Goal: Task Accomplishment & Management: Use online tool/utility

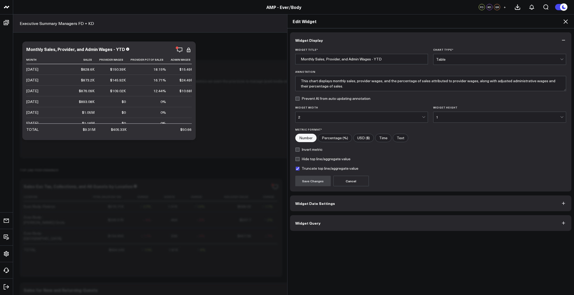
click at [359, 222] on button "Widget Query" at bounding box center [431, 223] width 282 height 16
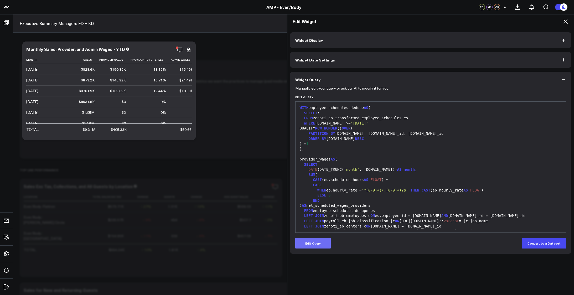
click at [311, 243] on button "Edit Query" at bounding box center [312, 243] width 35 height 11
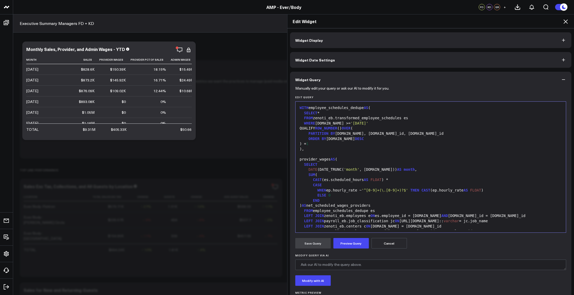
click at [380, 175] on div "SUM (" at bounding box center [430, 174] width 265 height 5
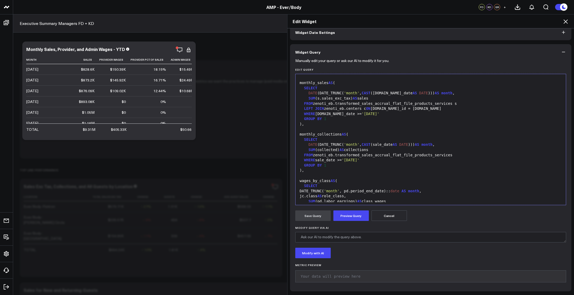
scroll to position [111, 0]
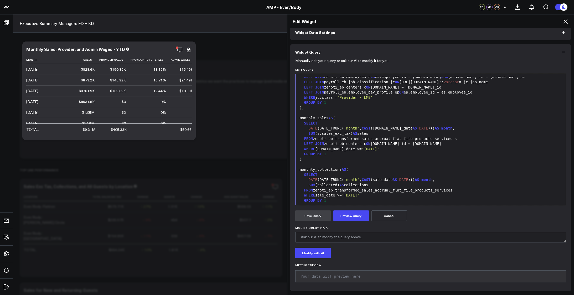
click at [568, 22] on icon at bounding box center [566, 21] width 6 height 6
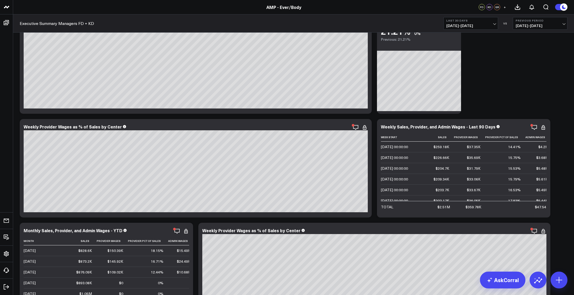
scroll to position [1770, 0]
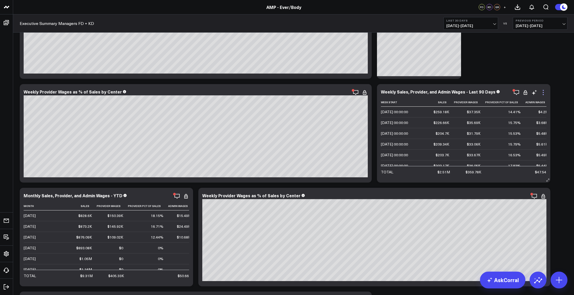
click at [544, 93] on icon at bounding box center [543, 92] width 6 height 6
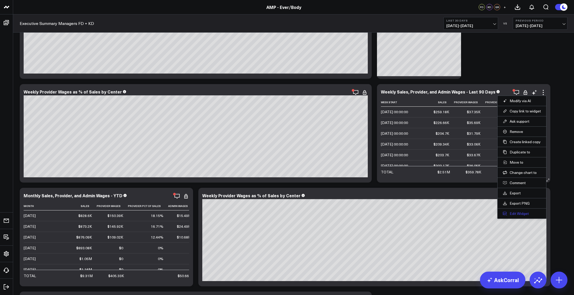
click at [519, 213] on button "Edit Widget" at bounding box center [522, 213] width 38 height 5
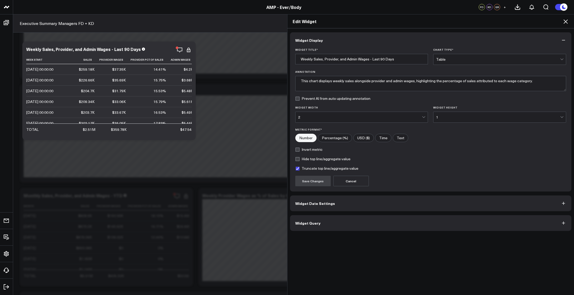
click at [368, 219] on button "Widget Query" at bounding box center [431, 223] width 282 height 16
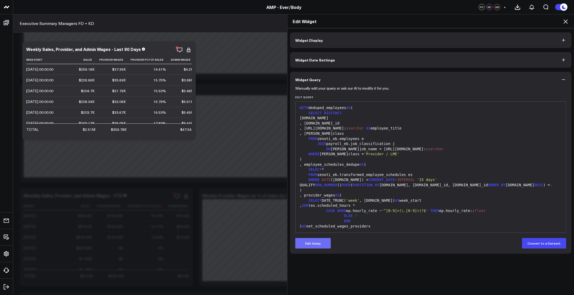
click at [308, 239] on button "Edit Query" at bounding box center [312, 243] width 35 height 11
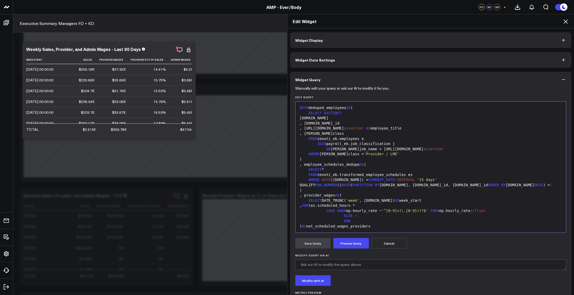
click at [369, 178] on span "CURRENT_DATE" at bounding box center [382, 180] width 27 height 4
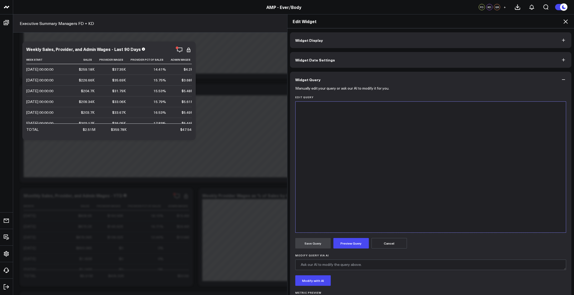
scroll to position [546, 0]
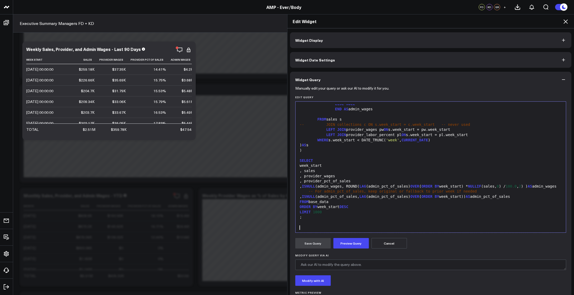
click at [339, 250] on form "Manually edit your query or ask our AI to modify it for you. Edit Query 999 81 …" at bounding box center [430, 201] width 271 height 226
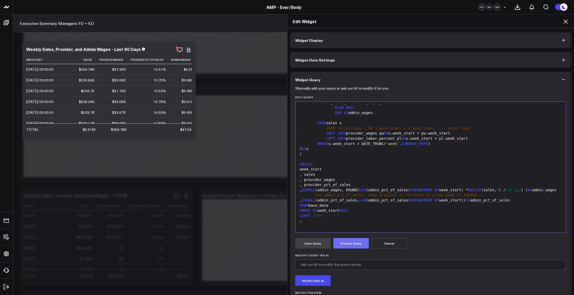
click at [339, 246] on button "Preview Query" at bounding box center [351, 243] width 35 height 11
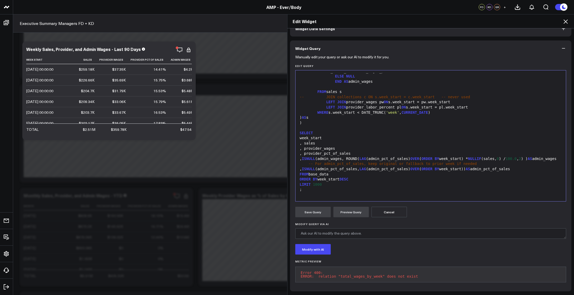
click at [404, 146] on div ", provider_wages" at bounding box center [430, 148] width 265 height 5
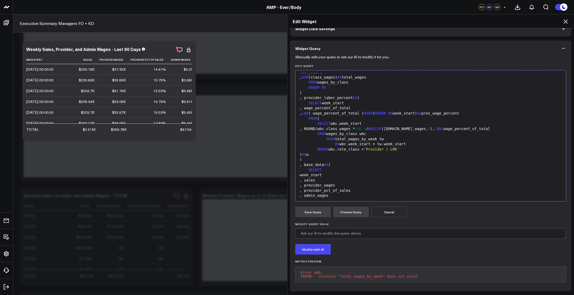
scroll to position [318, 0]
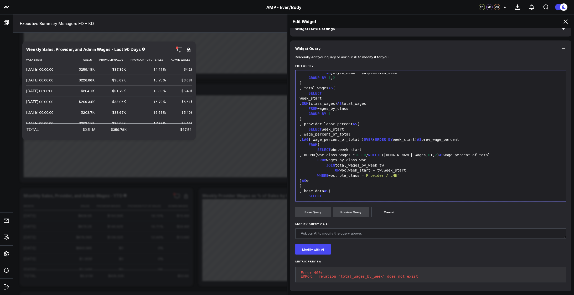
click at [346, 163] on div "JOIN total_wages_by_week tw" at bounding box center [430, 165] width 265 height 5
click at [351, 212] on button "Preview Query" at bounding box center [351, 212] width 35 height 11
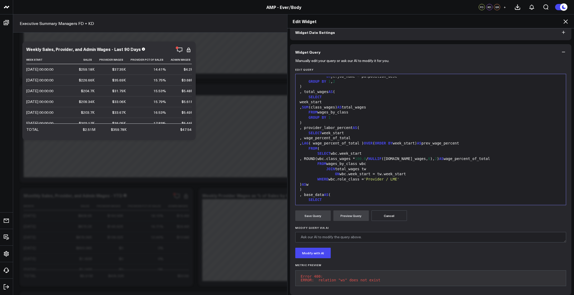
scroll to position [35, 0]
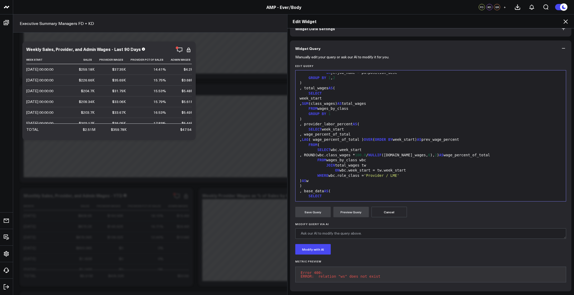
click at [355, 178] on div ") AS w" at bounding box center [430, 180] width 265 height 5
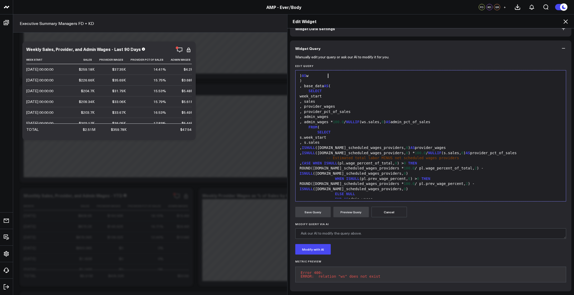
scroll to position [432, 0]
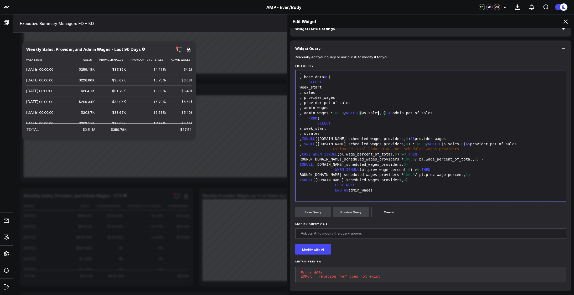
drag, startPoint x: 377, startPoint y: 110, endPoint x: 407, endPoint y: 88, distance: 37.6
click at [377, 111] on div ", admin_wages * 100.0 / NULLIF ( ws.sales, 0 ) AS admin_pct_of_sales" at bounding box center [430, 113] width 265 height 5
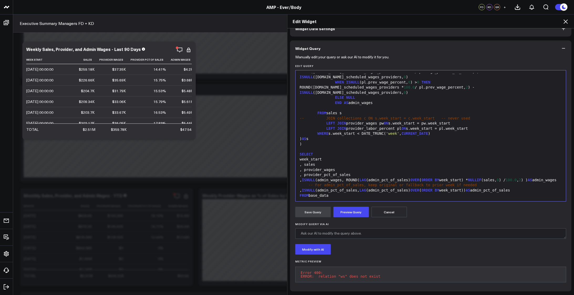
scroll to position [528, 0]
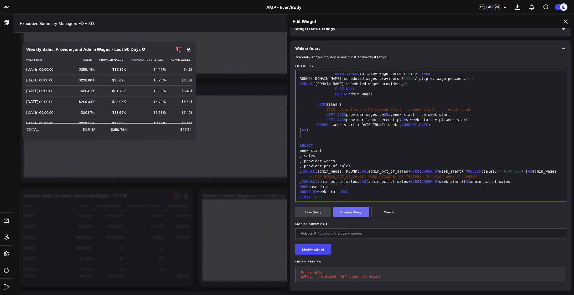
click at [350, 207] on button "Preview Query" at bounding box center [351, 212] width 35 height 11
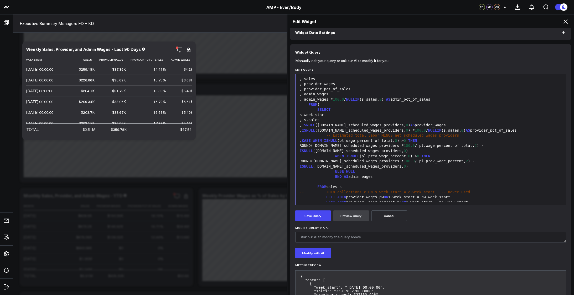
scroll to position [441, 0]
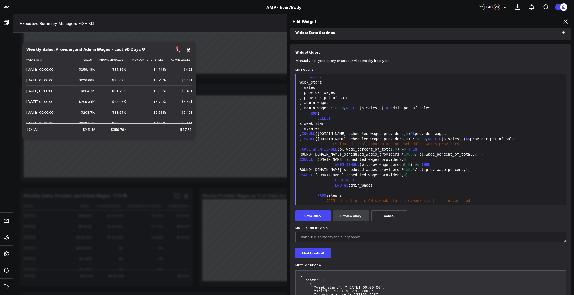
click at [377, 109] on div ", admin_wages * 100.0 / NULLIF ( s.sales, 0 ) AS admin_pct_of_sales" at bounding box center [430, 108] width 265 height 5
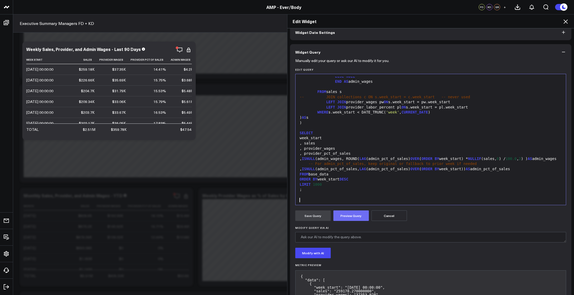
click at [353, 218] on button "Preview Query" at bounding box center [351, 216] width 35 height 11
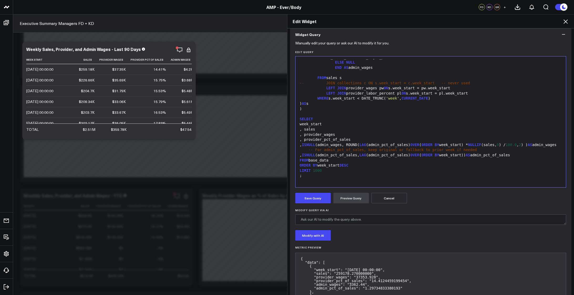
scroll to position [80, 0]
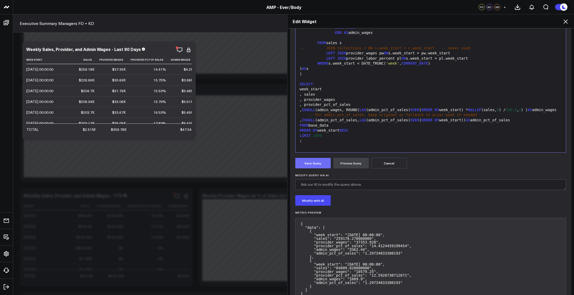
click at [299, 162] on button "Save Query" at bounding box center [312, 163] width 35 height 11
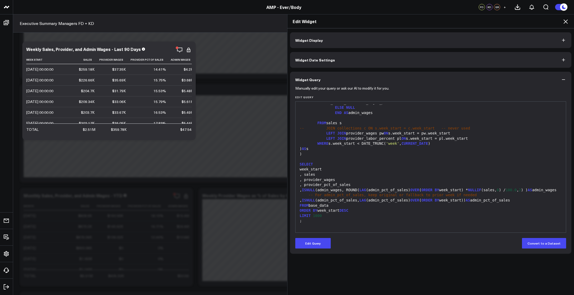
scroll to position [0, 0]
click at [408, 205] on div "FROM base_data" at bounding box center [430, 205] width 265 height 5
click at [372, 152] on div ")" at bounding box center [430, 154] width 265 height 5
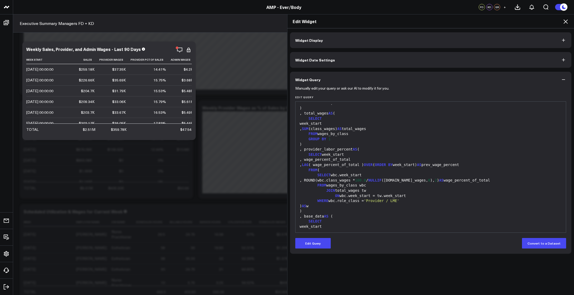
scroll to position [546, 0]
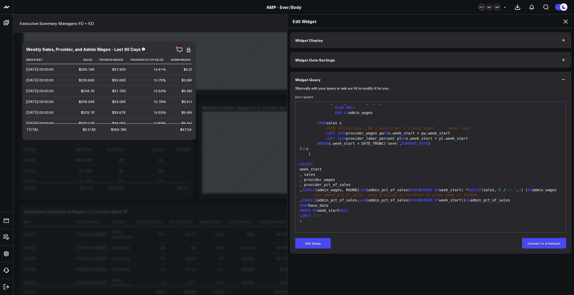
click at [567, 20] on icon at bounding box center [566, 21] width 6 height 6
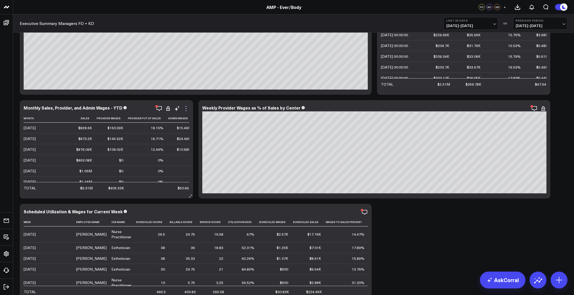
click at [186, 106] on icon at bounding box center [186, 106] width 1 height 1
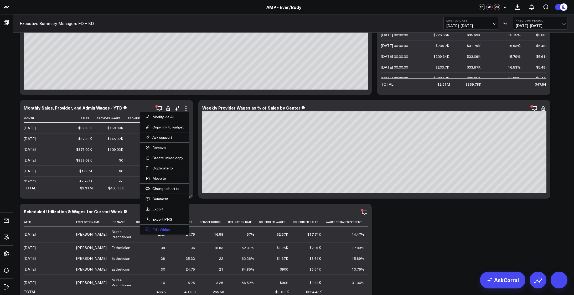
click at [160, 231] on button "Edit Widget" at bounding box center [165, 229] width 38 height 5
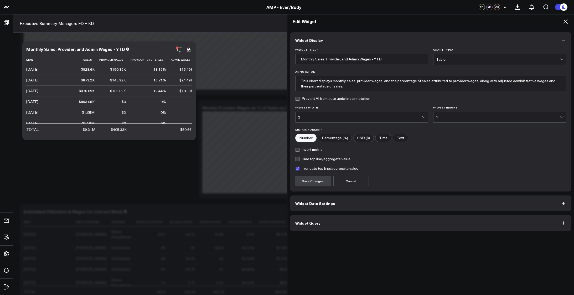
click at [346, 222] on button "Widget Query" at bounding box center [431, 223] width 282 height 16
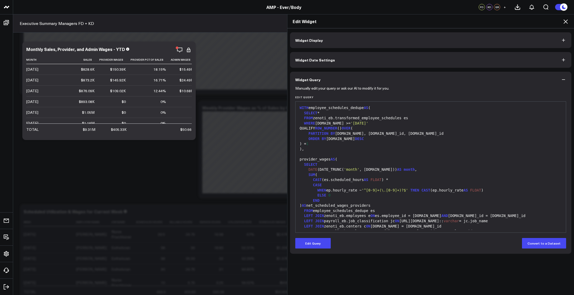
click at [457, 177] on div "SUM (" at bounding box center [430, 174] width 265 height 5
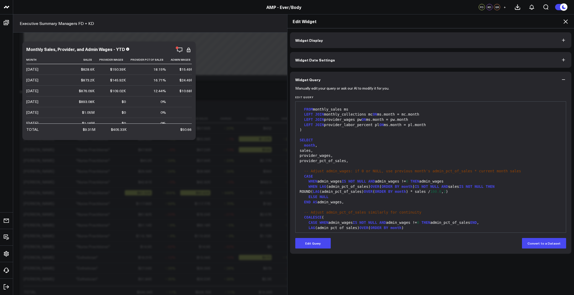
scroll to position [623, 0]
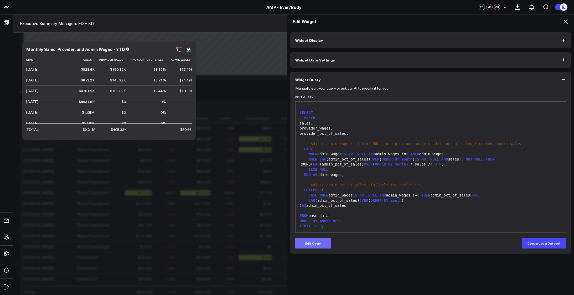
click at [305, 247] on button "Edit Query" at bounding box center [312, 243] width 35 height 11
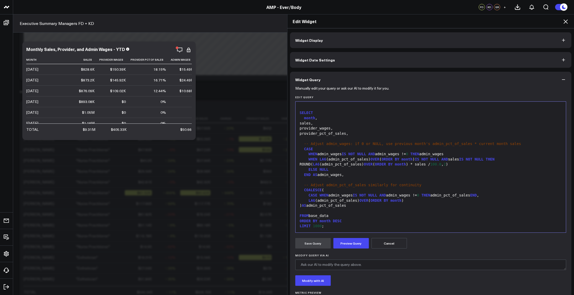
scroll to position [628, 0]
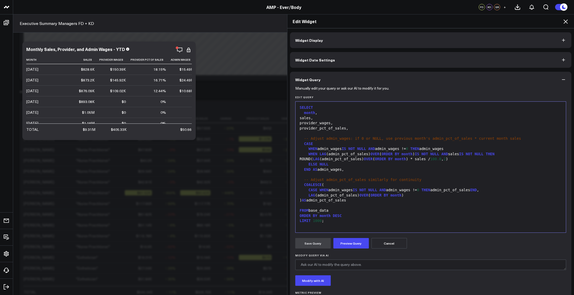
click at [425, 205] on div at bounding box center [430, 205] width 265 height 5
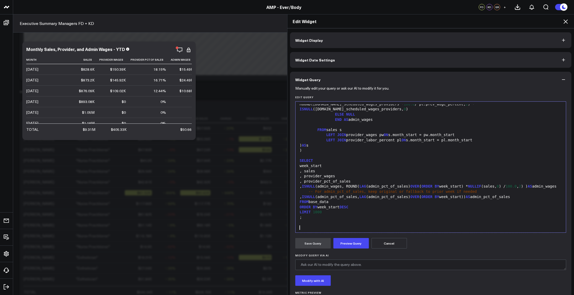
scroll to position [489, 0]
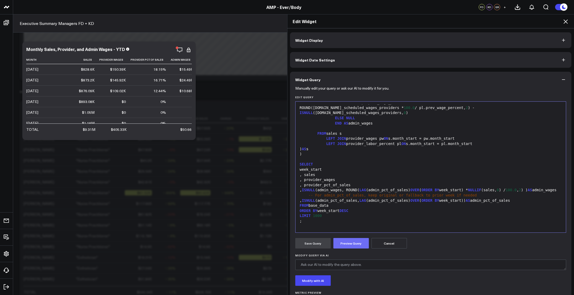
click at [361, 245] on button "Preview Query" at bounding box center [351, 243] width 35 height 11
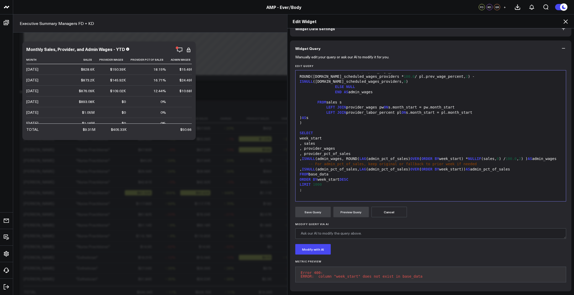
click at [365, 156] on div ", ISNULL (admin_wages, ROUND( LAG (admin_pct_of_sales) OVER ( ORDER BY week_sta…" at bounding box center [430, 158] width 265 height 5
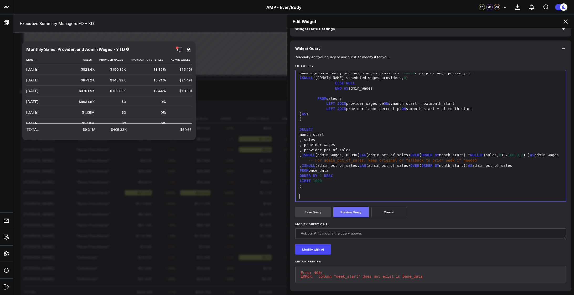
click at [343, 207] on button "Preview Query" at bounding box center [351, 212] width 35 height 11
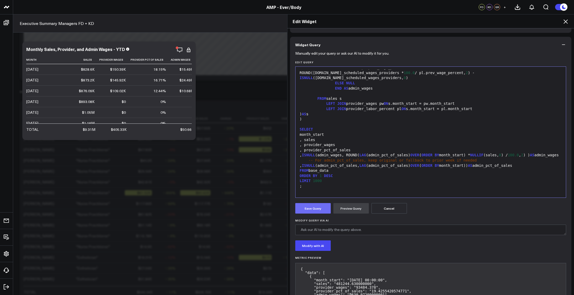
click at [302, 209] on button "Save Query" at bounding box center [312, 208] width 35 height 11
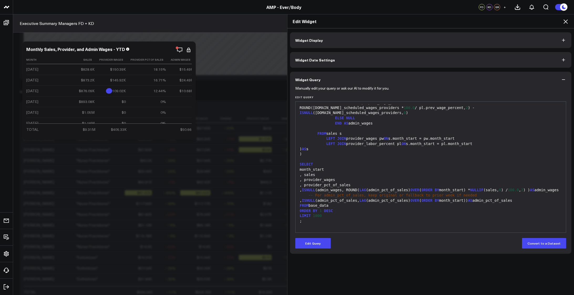
scroll to position [2501, 0]
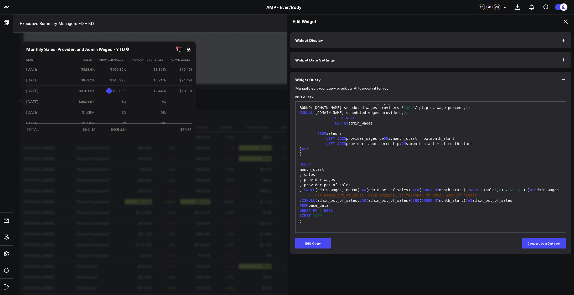
click at [335, 61] on button "Widget Date Settings" at bounding box center [431, 60] width 282 height 16
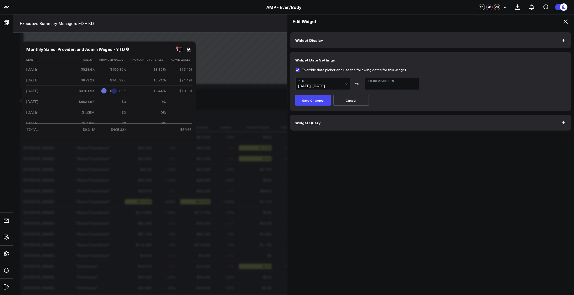
click at [324, 121] on button "Widget Query" at bounding box center [431, 123] width 282 height 16
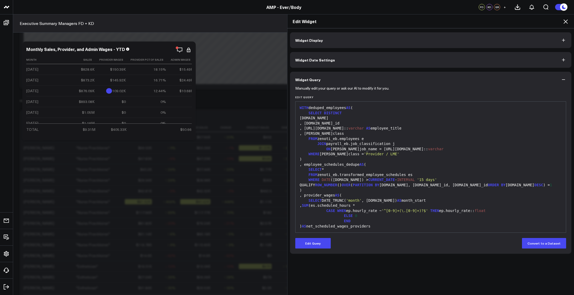
click at [325, 65] on button "Widget Date Settings" at bounding box center [431, 60] width 282 height 16
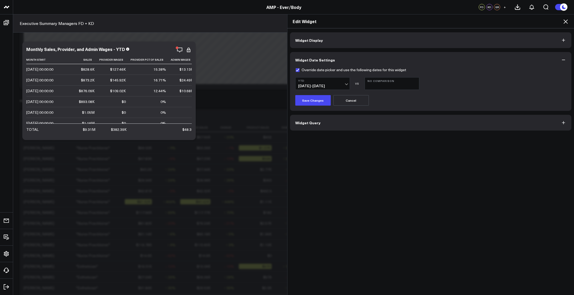
click at [336, 125] on button "Widget Query" at bounding box center [431, 123] width 282 height 16
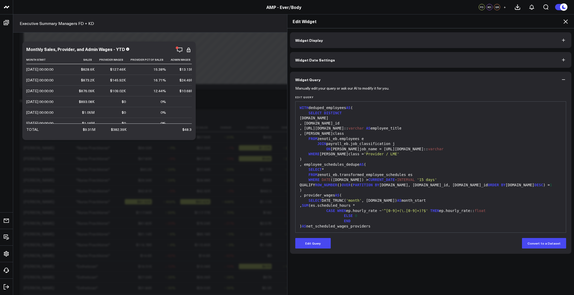
click at [391, 187] on div "QUALIFY ROW_NUMBER () OVER ( PARTITION BY es.date, es.employee_id, es.center_id…" at bounding box center [430, 185] width 265 height 5
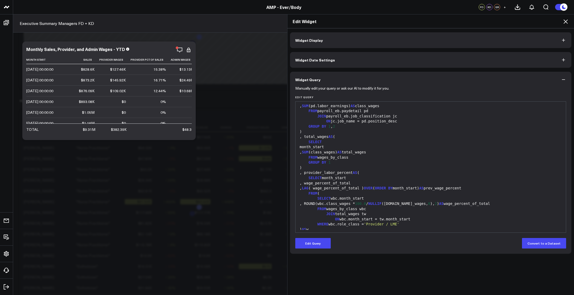
scroll to position [489, 0]
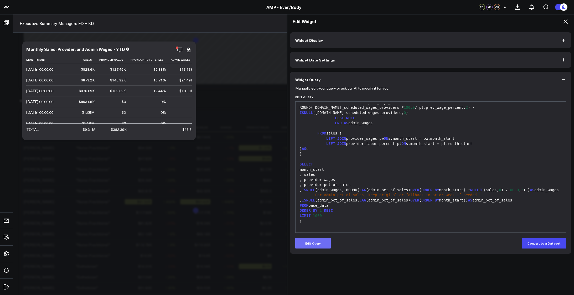
click at [309, 242] on button "Edit Query" at bounding box center [312, 243] width 35 height 11
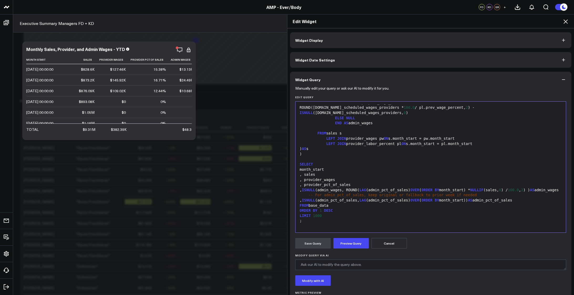
click at [339, 162] on div "SELECT" at bounding box center [430, 164] width 265 height 5
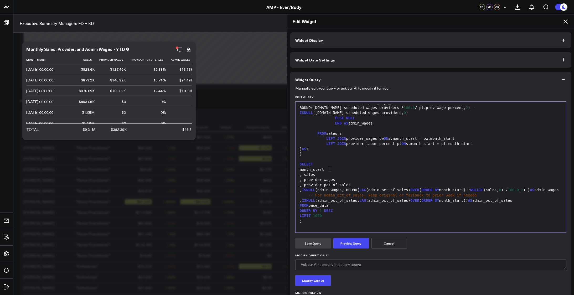
click at [338, 167] on div "month_start" at bounding box center [430, 169] width 265 height 5
click at [350, 242] on button "Preview Query" at bounding box center [351, 243] width 35 height 11
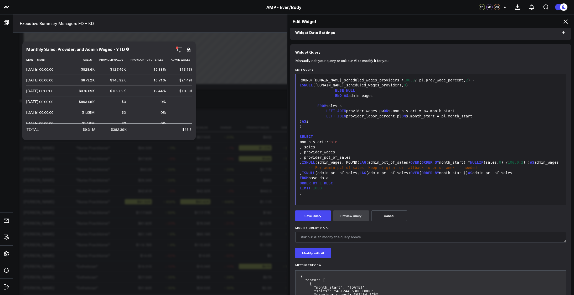
scroll to position [68, 0]
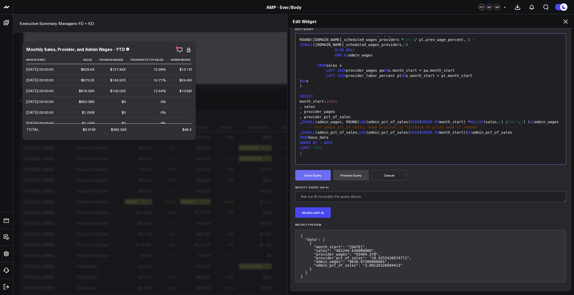
click at [313, 175] on button "Save Query" at bounding box center [312, 175] width 35 height 11
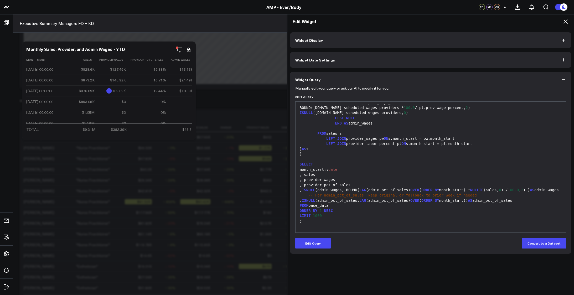
scroll to position [0, 0]
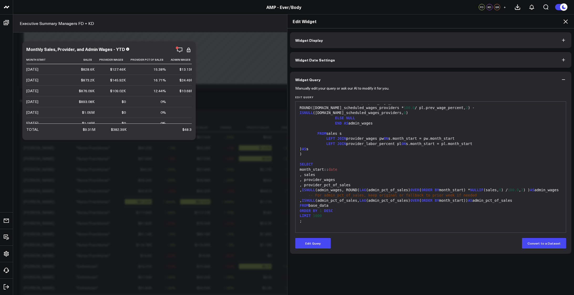
click at [565, 20] on icon at bounding box center [566, 21] width 6 height 6
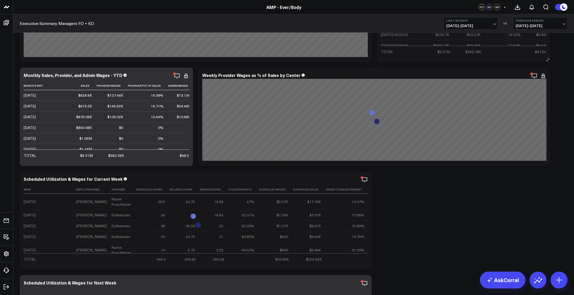
scroll to position [1811, 0]
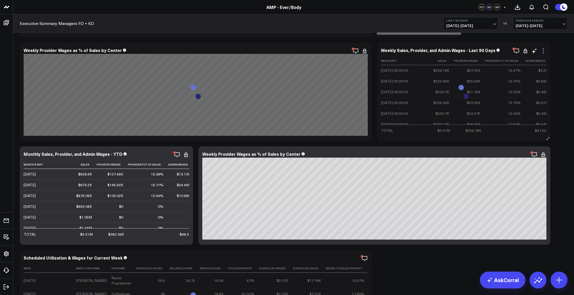
click at [545, 50] on icon at bounding box center [543, 51] width 6 height 6
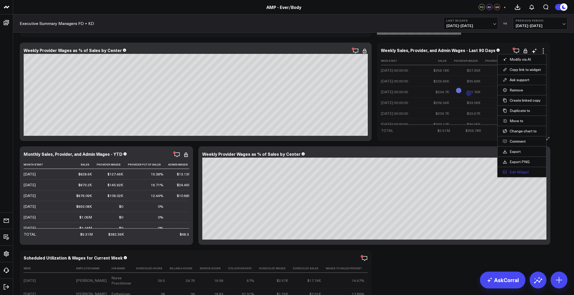
click at [519, 172] on button "Edit Widget" at bounding box center [522, 172] width 38 height 5
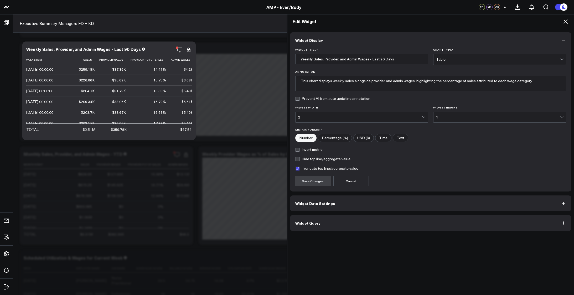
click at [364, 222] on button "Widget Query" at bounding box center [431, 223] width 282 height 16
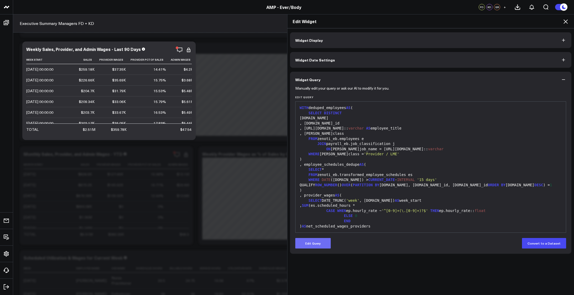
click at [320, 243] on button "Edit Query" at bounding box center [312, 243] width 35 height 11
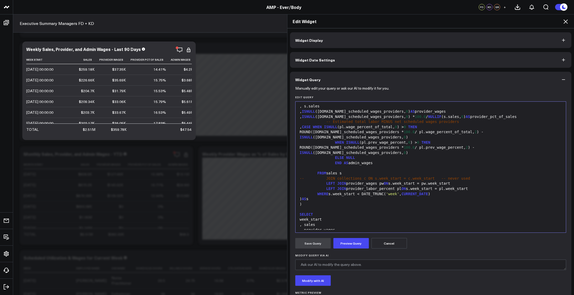
scroll to position [546, 0]
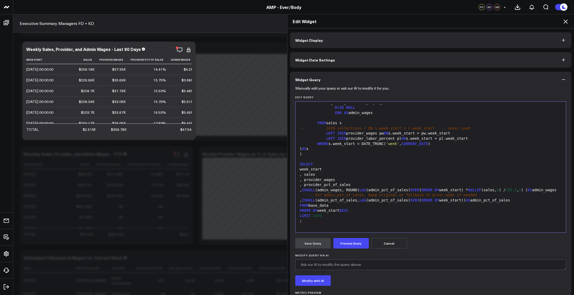
click at [334, 167] on div "week_start" at bounding box center [430, 169] width 265 height 5
click at [344, 245] on button "Preview Query" at bounding box center [351, 243] width 35 height 11
click at [310, 245] on button "Save Query" at bounding box center [312, 243] width 35 height 11
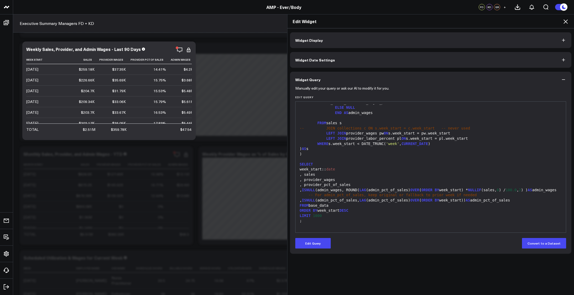
click at [566, 20] on icon at bounding box center [566, 21] width 6 height 6
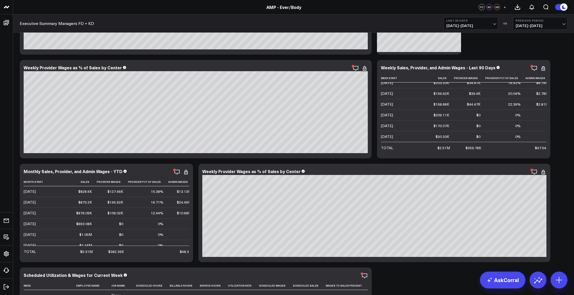
scroll to position [1803, 0]
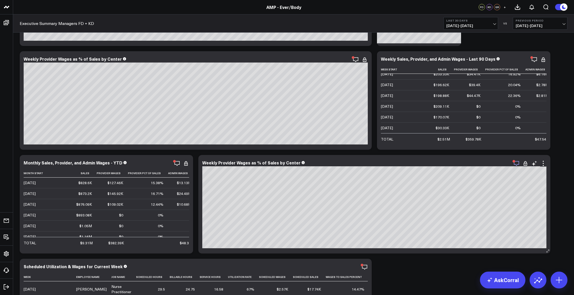
click at [517, 166] on icon "button" at bounding box center [517, 163] width 6 height 6
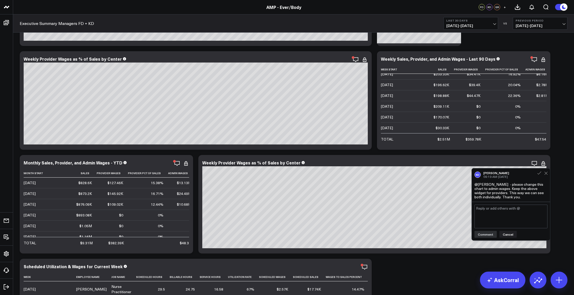
click at [501, 216] on textarea at bounding box center [511, 217] width 73 height 24
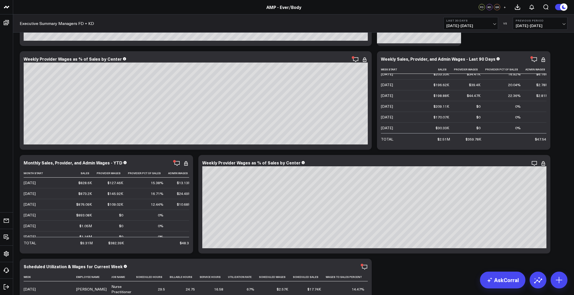
scroll to position [1838, 0]
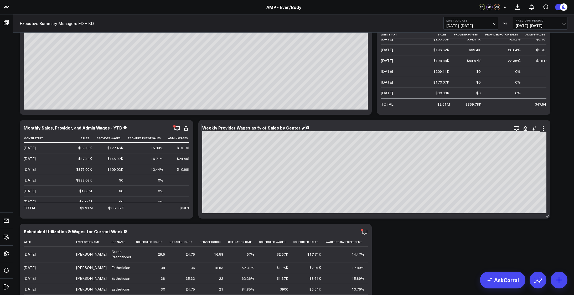
click at [217, 130] on div "Weekly Provider Wages as % of Sales by Center" at bounding box center [253, 128] width 103 height 6
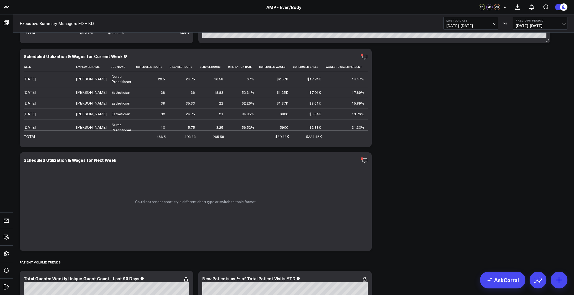
scroll to position [2004, 0]
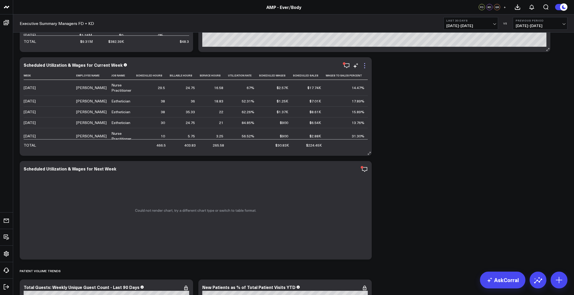
click at [363, 65] on icon at bounding box center [365, 66] width 6 height 6
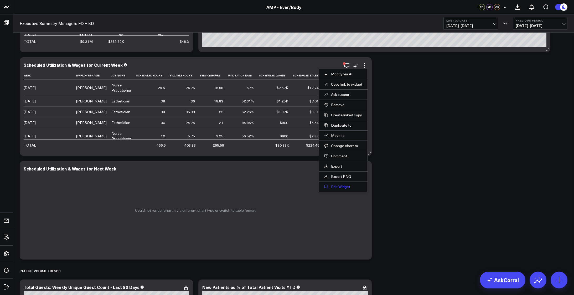
click at [338, 187] on button "Edit Widget" at bounding box center [343, 187] width 38 height 5
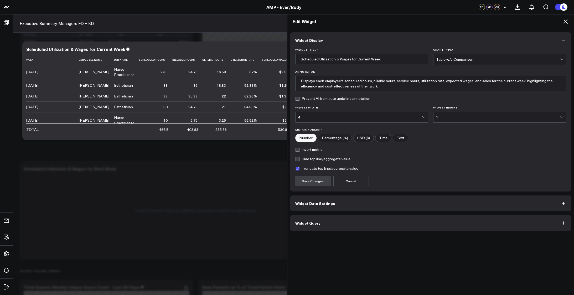
click at [351, 198] on button "Widget Date Settings" at bounding box center [431, 204] width 282 height 16
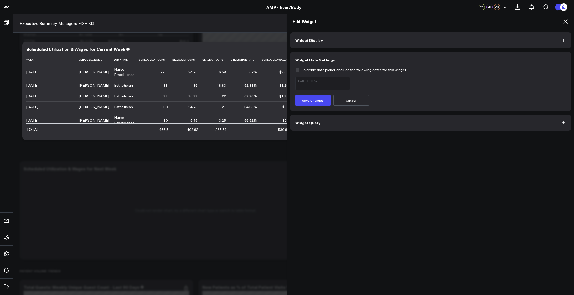
click at [352, 121] on button "Widget Query" at bounding box center [431, 123] width 282 height 16
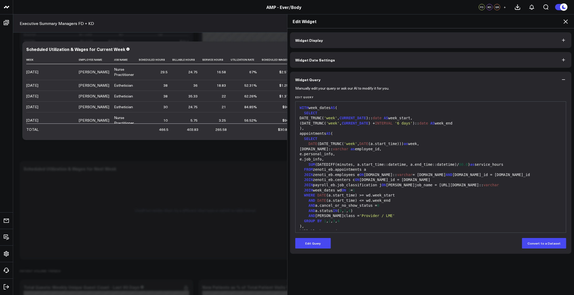
click at [425, 188] on div "JOIN week_dates wd ON 1 = 1" at bounding box center [430, 190] width 265 height 5
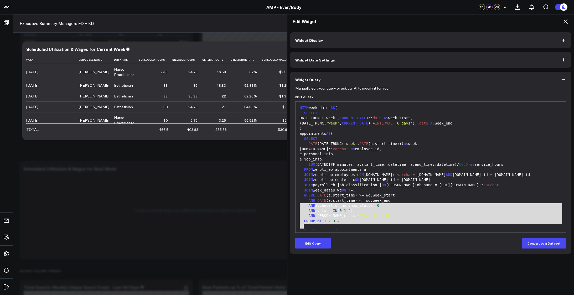
drag, startPoint x: 309, startPoint y: 228, endPoint x: 289, endPoint y: 196, distance: 37.8
click at [290, 196] on div "Manually edit your query or ask our AI to modify it for you. Edit Query 999 1 2…" at bounding box center [431, 171] width 282 height 166
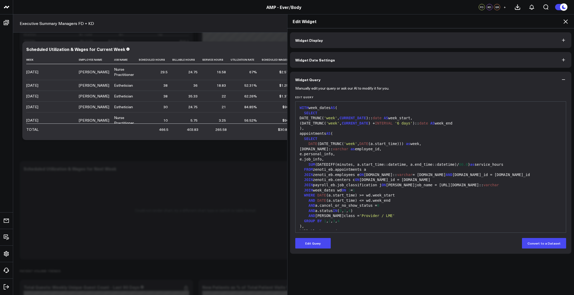
click at [314, 145] on div "DATE ( DATE_TRUNC( 'week' , DATE (a.start_time)) ) as week," at bounding box center [430, 143] width 265 height 5
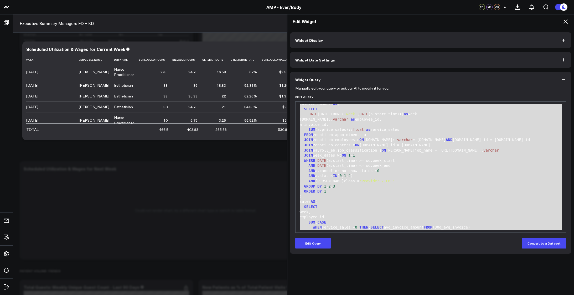
scroll to position [464, 0]
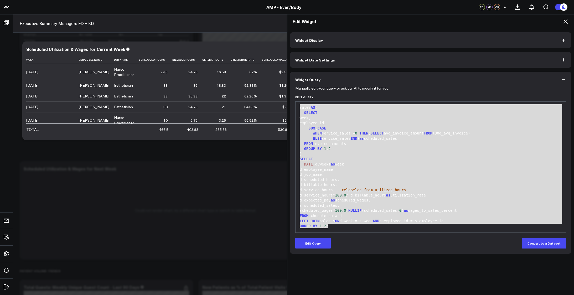
drag, startPoint x: 298, startPoint y: 108, endPoint x: 359, endPoint y: 269, distance: 172.2
copy div "WITH week_dates AS ( DATE (DATE_TRUNC( 'week' , DATE (es.date))) as week, 7 as …"
click at [387, 39] on button "Widget Display" at bounding box center [431, 40] width 282 height 16
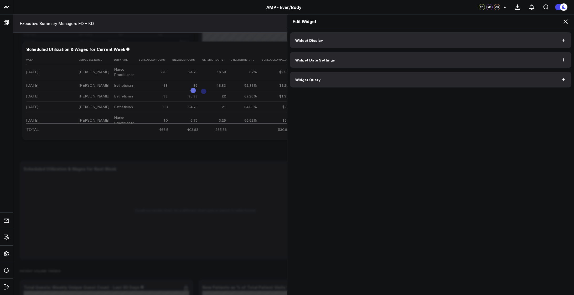
click at [560, 41] on button "Widget Display" at bounding box center [431, 40] width 282 height 16
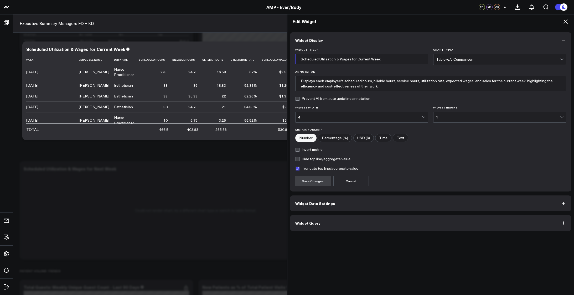
drag, startPoint x: 393, startPoint y: 60, endPoint x: 288, endPoint y: 59, distance: 104.9
click at [290, 59] on div "Widget Title * Scheduled Utilization & Wages for Current Week Chart Type * Tabl…" at bounding box center [431, 120] width 282 height 144
click at [482, 267] on div "Widget Display Widget Title * Scheduled Utilization & Wages for Current Week Ch…" at bounding box center [431, 161] width 287 height 267
click at [365, 221] on button "Widget Query" at bounding box center [431, 223] width 282 height 16
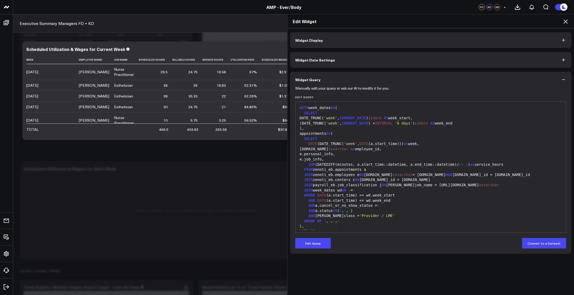
click at [396, 201] on div "AND DATE (a.start_time) <= wd.week_end" at bounding box center [430, 200] width 265 height 5
drag, startPoint x: 301, startPoint y: 221, endPoint x: 354, endPoint y: 222, distance: 52.6
click at [354, 222] on div "GROUP BY 1 , 2 , 3 , 4" at bounding box center [430, 221] width 265 height 5
copy div "GROUP BY 1 , 2 , 3 , 4"
click at [435, 155] on div "e.personal_info," at bounding box center [430, 154] width 265 height 5
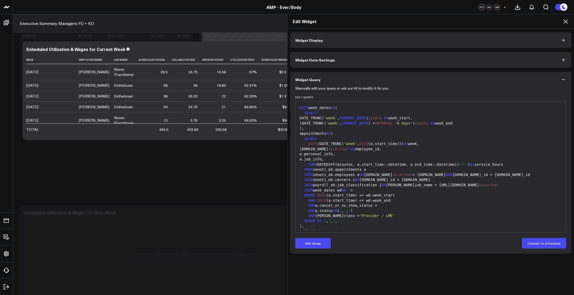
scroll to position [1969, 0]
click at [410, 156] on div "e.personal_info," at bounding box center [430, 154] width 265 height 5
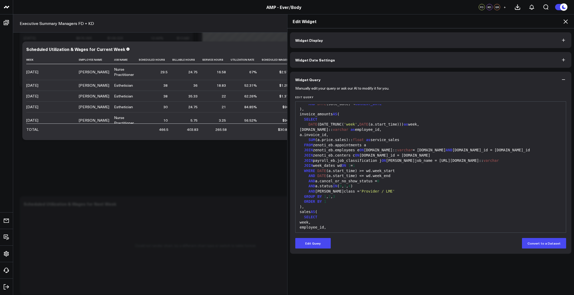
scroll to position [350, 0]
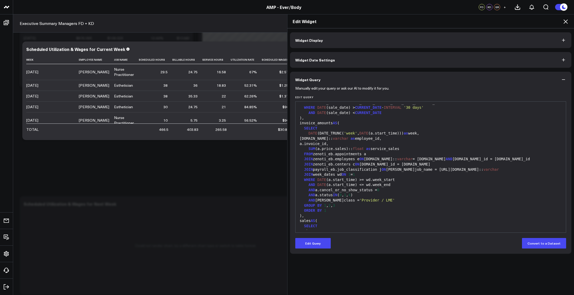
click at [480, 275] on div "Widget Display Widget Date Settings Widget Query Manually edit your query or as…" at bounding box center [431, 161] width 287 height 267
click at [566, 21] on icon at bounding box center [566, 21] width 6 height 6
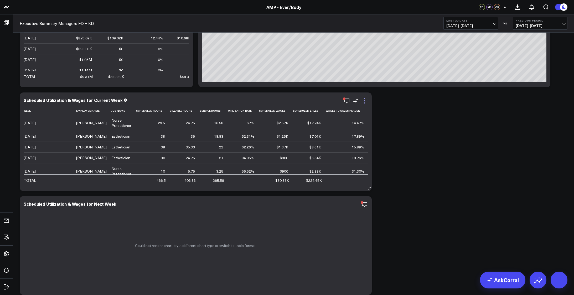
click at [366, 100] on icon at bounding box center [365, 101] width 6 height 6
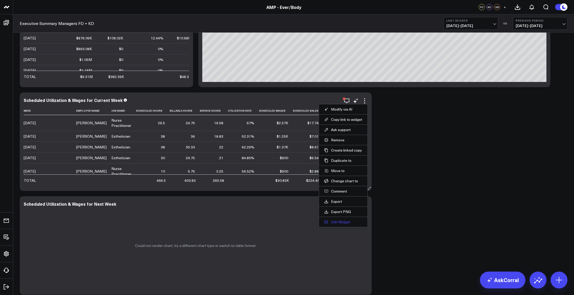
click at [341, 221] on button "Edit Widget" at bounding box center [343, 222] width 38 height 5
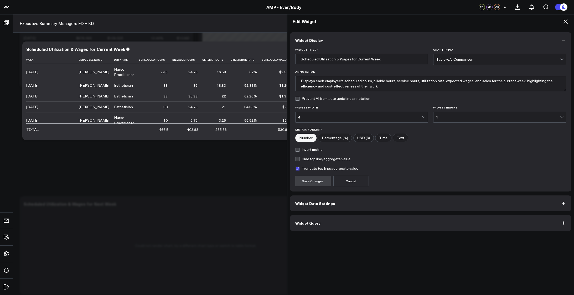
click at [525, 251] on div "Widget Display Widget Title * Scheduled Utilization & Wages for Current Week Ch…" at bounding box center [431, 161] width 287 height 267
click at [564, 22] on icon at bounding box center [566, 21] width 6 height 6
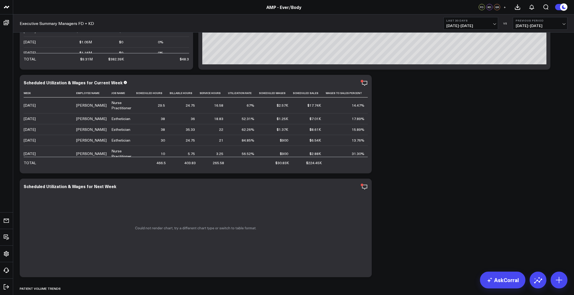
scroll to position [2013, 0]
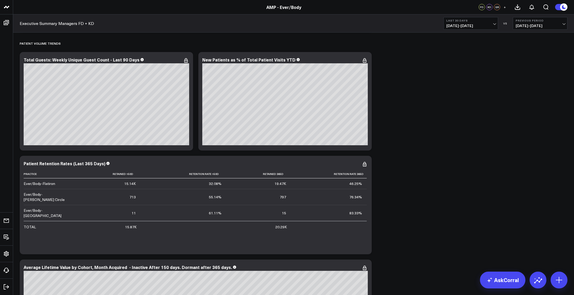
scroll to position [1978, 0]
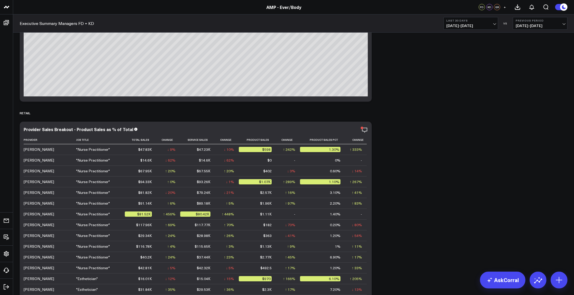
scroll to position [2670, 0]
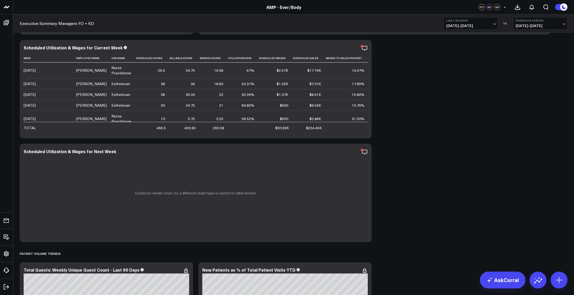
scroll to position [2004, 0]
